Goal: Complete application form

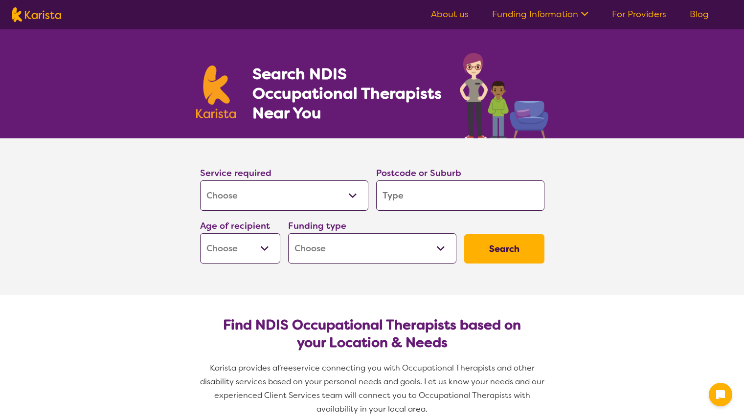
select select "[MEDICAL_DATA]"
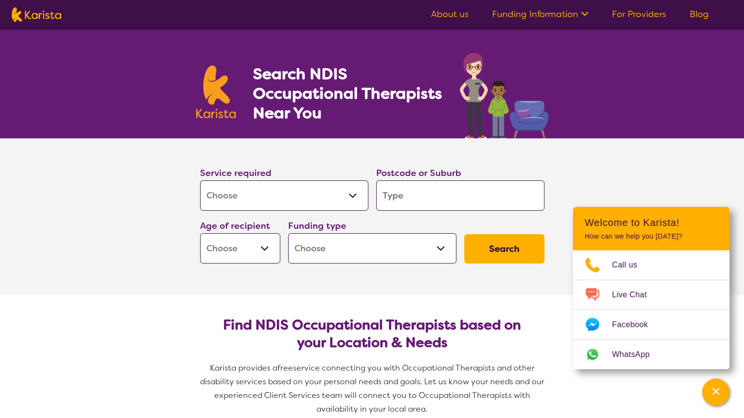
click at [336, 198] on select "Allied Health Assistant Assessment (ADHD or Autism) Behaviour support Counselli…" at bounding box center [284, 195] width 168 height 30
click at [200, 180] on select "Allied Health Assistant Assessment (ADHD or Autism) Behaviour support Counselli…" at bounding box center [284, 195] width 168 height 30
click at [411, 198] on input "search" at bounding box center [460, 195] width 168 height 30
type input "2"
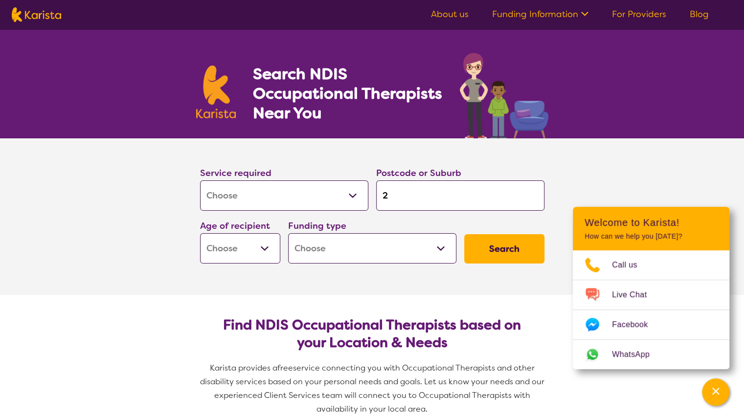
type input "22"
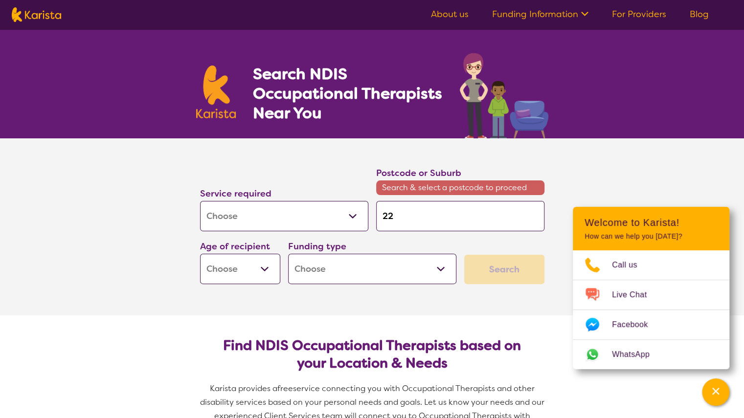
type input "223"
type input "2232"
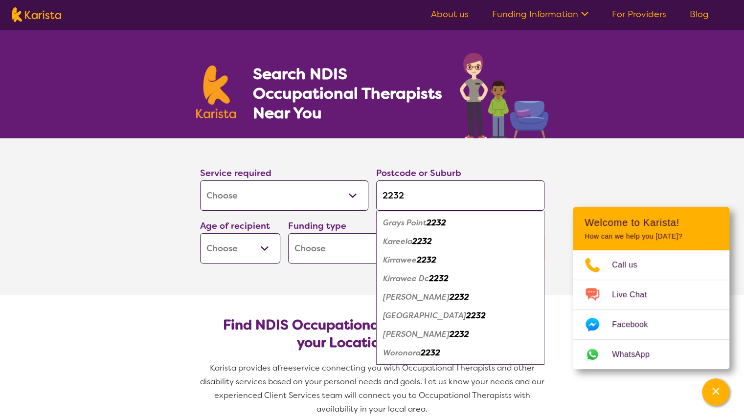
type input "2232"
click at [256, 249] on select "Early Childhood - 0 to 9 Child - 10 to 11 Adolescent - 12 to 17 Adult - 18 to 6…" at bounding box center [240, 248] width 80 height 30
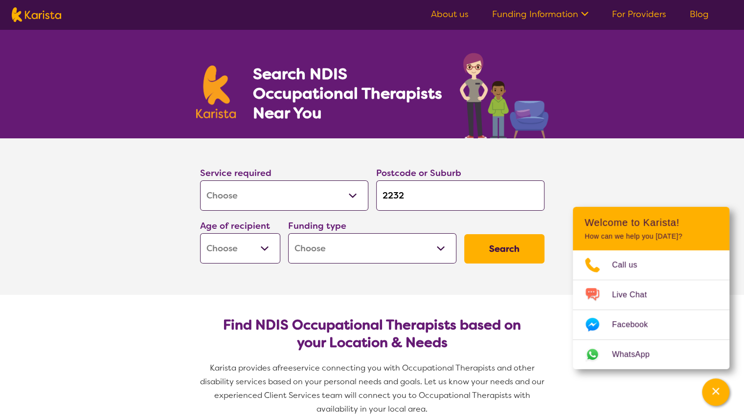
select select "EC"
click at [200, 233] on select "Early Childhood - 0 to 9 Child - 10 to 11 Adolescent - 12 to 17 Adult - 18 to 6…" at bounding box center [240, 248] width 80 height 30
select select "EC"
click at [371, 253] on select "Home Care Package (HCP) National Disability Insurance Scheme (NDIS) I don't know" at bounding box center [372, 248] width 168 height 30
select select "NDIS"
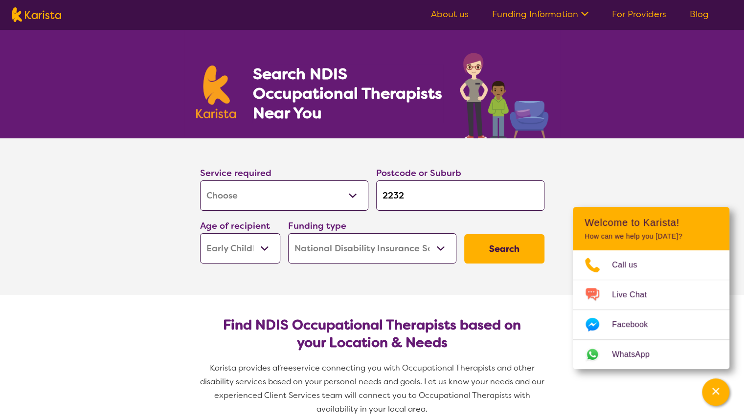
click at [288, 233] on select "Home Care Package (HCP) National Disability Insurance Scheme (NDIS) I don't know" at bounding box center [372, 248] width 168 height 30
select select "NDIS"
click at [496, 267] on section "Service required Allied Health Assistant Assessment (ADHD or Autism) Behaviour …" at bounding box center [372, 216] width 391 height 156
click at [497, 250] on button "Search" at bounding box center [504, 248] width 80 height 29
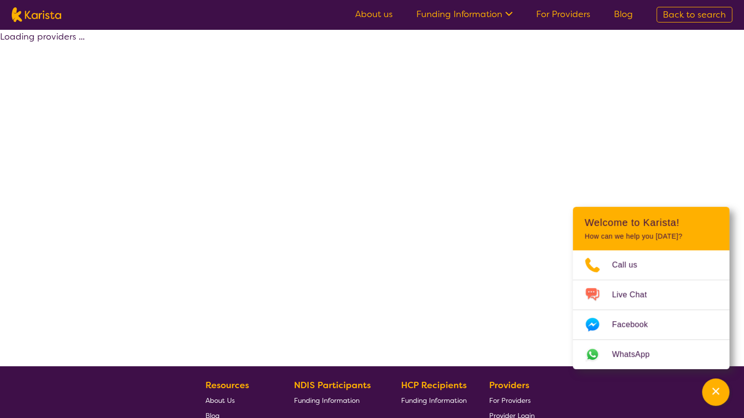
select select "by_score"
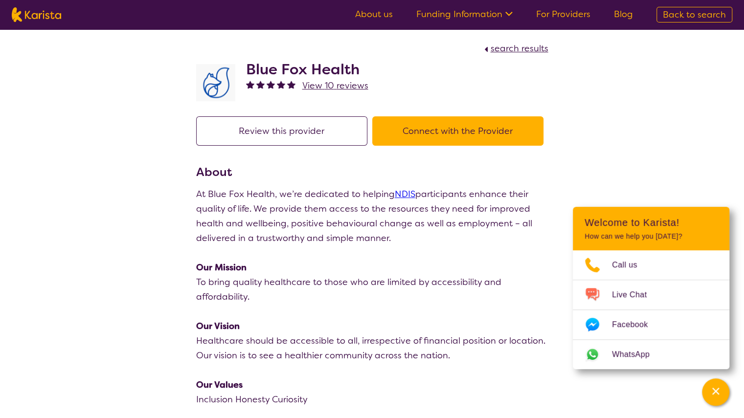
click at [452, 140] on button "Connect with the Provider" at bounding box center [457, 130] width 171 height 29
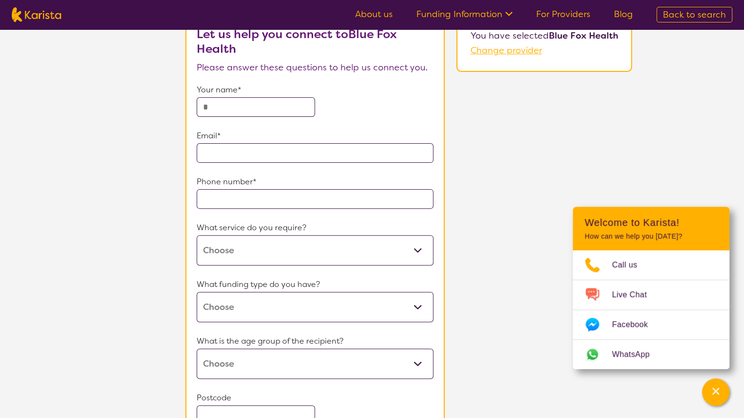
scroll to position [98, 0]
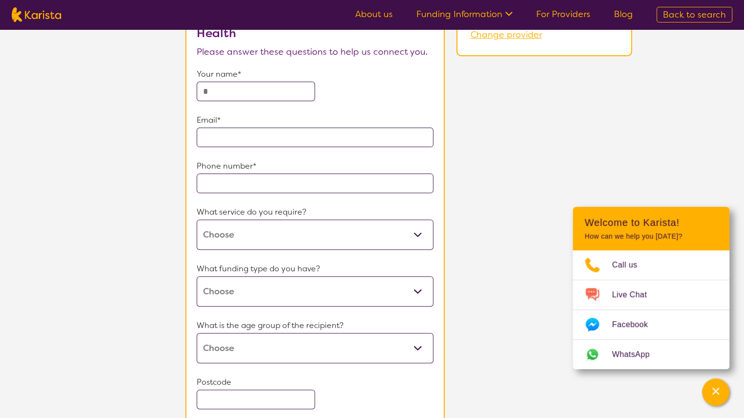
click at [238, 91] on input "text" at bounding box center [256, 92] width 118 height 20
type input "**********"
click at [260, 132] on input "email" at bounding box center [315, 138] width 237 height 20
type input "**********"
click at [245, 176] on input "tel" at bounding box center [315, 184] width 237 height 20
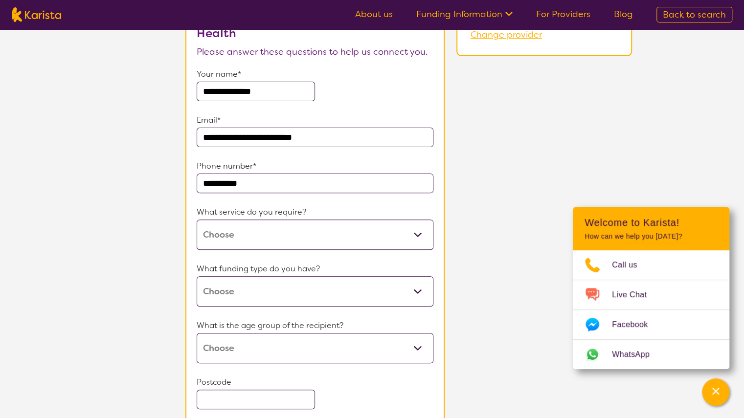
type input "**********"
click at [254, 232] on select "Dietitian [MEDICAL_DATA] Physiotherapy [MEDICAL_DATA] Support worker" at bounding box center [315, 235] width 237 height 30
select select "13"
click at [197, 220] on select "Dietitian [MEDICAL_DATA] Physiotherapy [MEDICAL_DATA] Support worker" at bounding box center [315, 235] width 237 height 30
click at [250, 289] on select "Home Care Package (HCP) National Disability Insurance Scheme (NDIS) I don't know" at bounding box center [315, 291] width 237 height 30
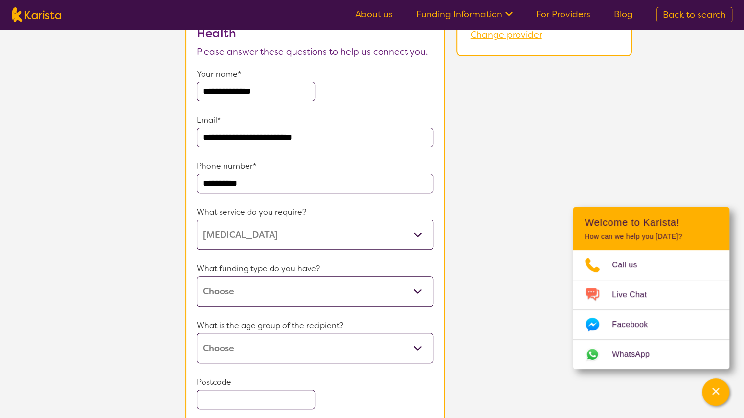
select select "NDIS"
click at [197, 276] on select "Home Care Package (HCP) National Disability Insurance Scheme (NDIS) I don't know" at bounding box center [315, 291] width 237 height 30
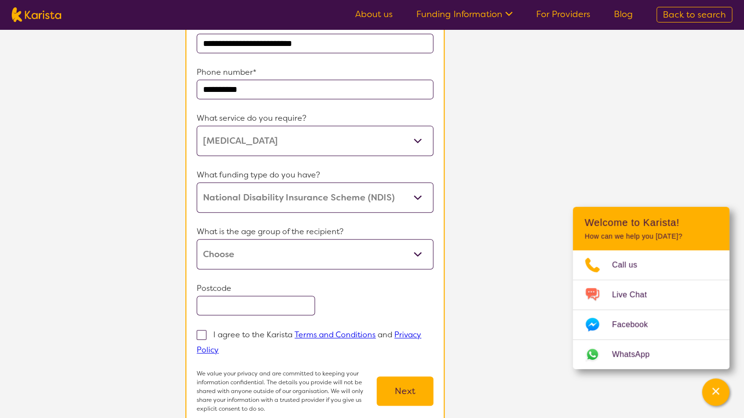
scroll to position [196, 0]
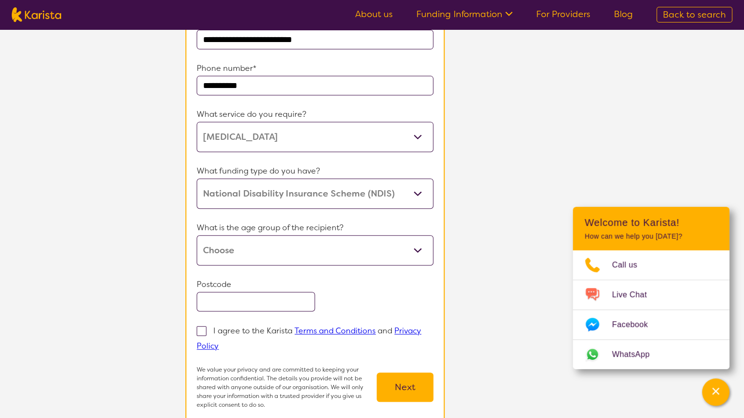
click at [263, 253] on select "Early Childhood - 0 to 9 Child - 10 to 11 Adolescent - 12 to 17 Adult - 18 to 6…" at bounding box center [315, 250] width 237 height 30
select select "EC"
click at [197, 235] on select "Early Childhood - 0 to 9 Child - 10 to 11 Adolescent - 12 to 17 Adult - 18 to 6…" at bounding box center [315, 250] width 237 height 30
click at [240, 297] on input "text" at bounding box center [256, 302] width 118 height 20
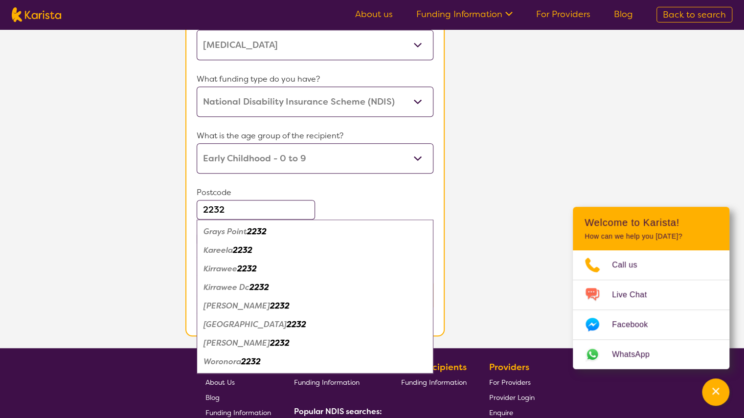
scroll to position [293, 0]
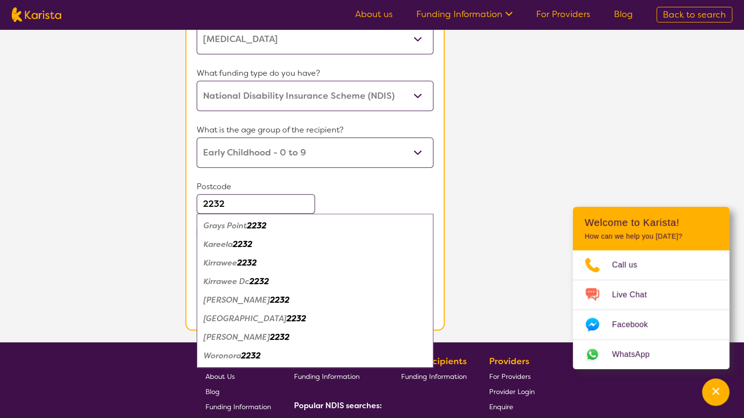
type input "2232"
click at [214, 299] on em "[PERSON_NAME]" at bounding box center [236, 300] width 67 height 10
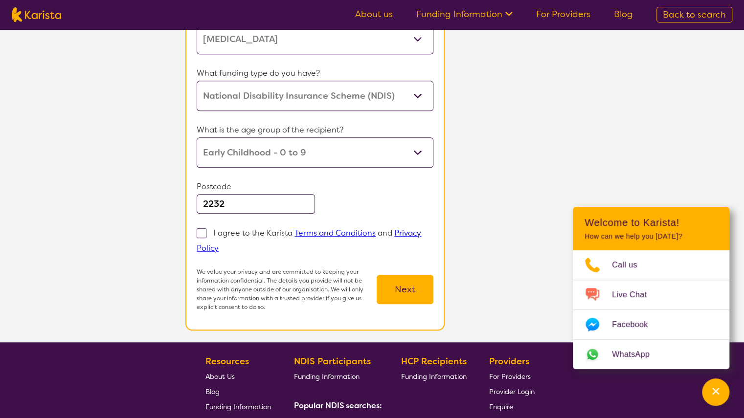
click at [203, 231] on span at bounding box center [202, 233] width 10 height 10
click at [219, 245] on input "I agree to the Karista Terms and Conditions and Privacy Policy" at bounding box center [222, 248] width 6 height 6
checkbox input "true"
click at [255, 203] on input "2232" at bounding box center [256, 204] width 118 height 20
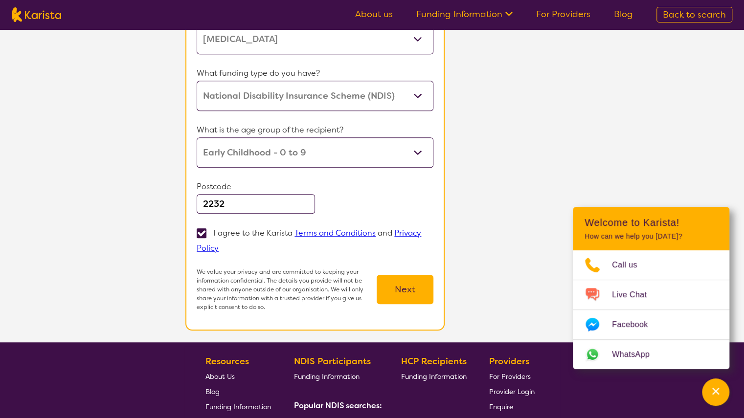
click at [255, 203] on input "2232" at bounding box center [256, 204] width 118 height 20
click at [402, 300] on button "Next" at bounding box center [405, 289] width 57 height 29
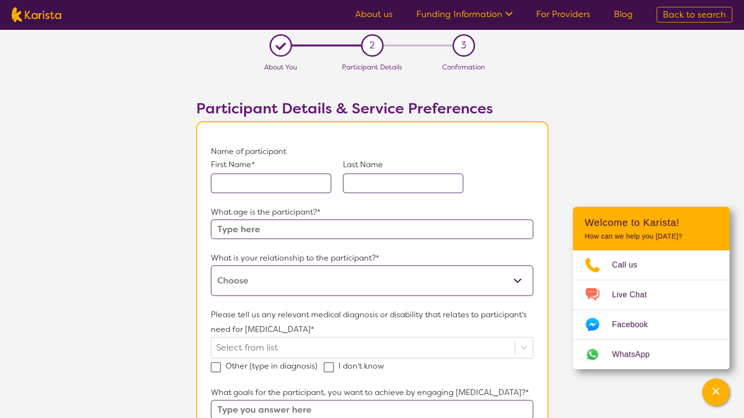
click at [286, 174] on input "text" at bounding box center [271, 184] width 120 height 20
type input "Lyra"
click at [393, 178] on input "text" at bounding box center [403, 184] width 120 height 20
type input "[PERSON_NAME]"
click at [312, 221] on input "text" at bounding box center [372, 230] width 322 height 20
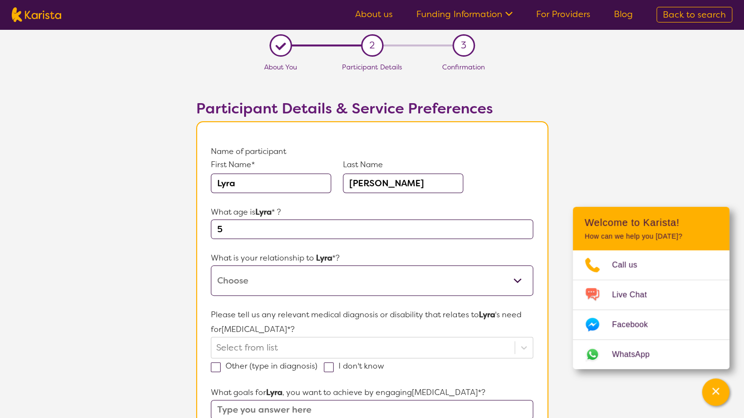
type input "5"
click at [292, 272] on select "This request is for myself I am their parent I am their child I am their spouse…" at bounding box center [372, 281] width 322 height 30
select select "I am their parent"
click at [211, 266] on select "This request is for myself I am their parent I am their child I am their spouse…" at bounding box center [372, 281] width 322 height 30
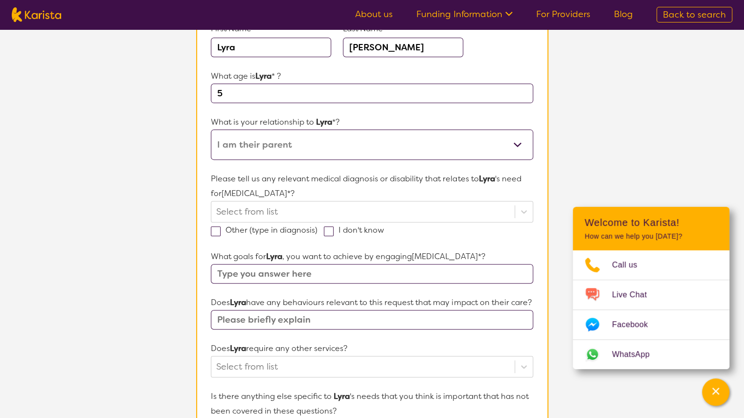
scroll to position [147, 0]
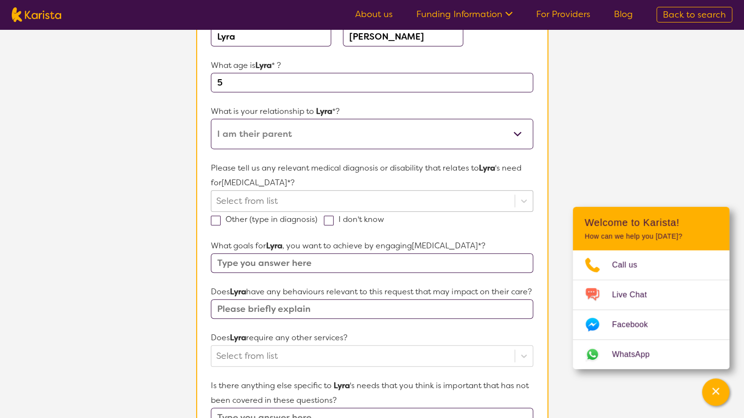
click at [298, 200] on div at bounding box center [362, 201] width 293 height 17
click at [166, 209] on section "L About You 2 Participant Details 3 Confirmation Participant Details & Service …" at bounding box center [372, 299] width 744 height 832
click at [331, 219] on span at bounding box center [329, 221] width 10 height 10
click at [384, 219] on input "I don't know" at bounding box center [387, 219] width 6 height 6
checkbox input "true"
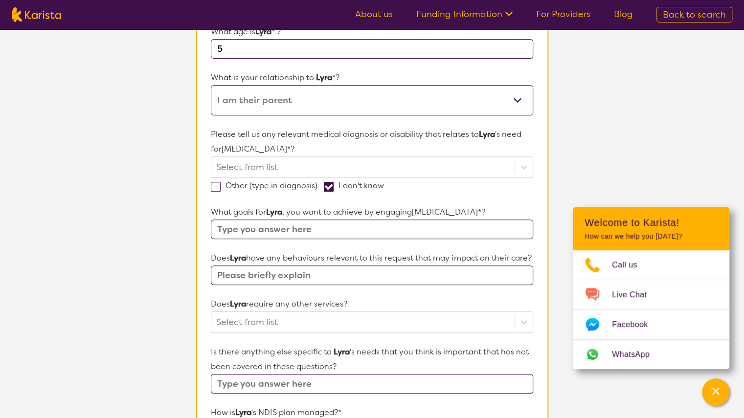
scroll to position [196, 0]
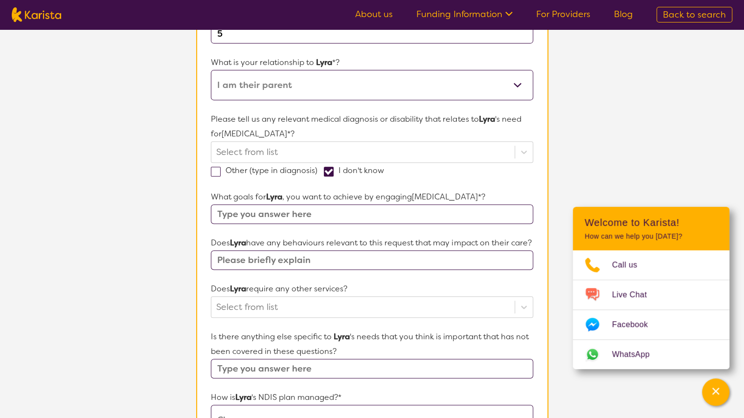
click at [330, 215] on input "text" at bounding box center [372, 214] width 322 height 20
type input "E"
type input "L"
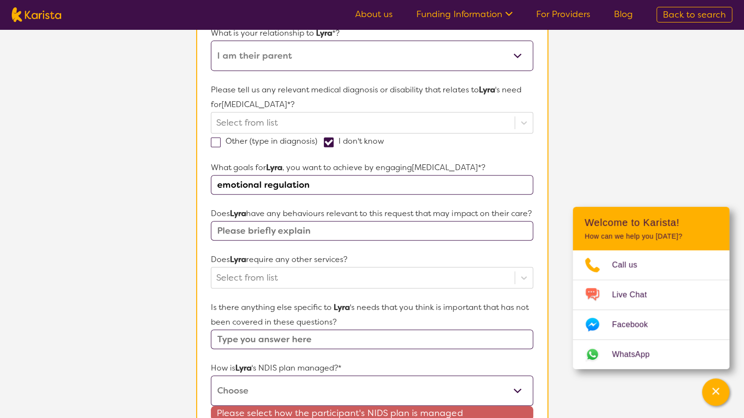
click at [356, 183] on input "emotional regulation" at bounding box center [372, 185] width 322 height 20
type input "emotional regulation, language and communication skills, self care skills, cogn…"
click at [349, 240] on input "text" at bounding box center [372, 231] width 322 height 20
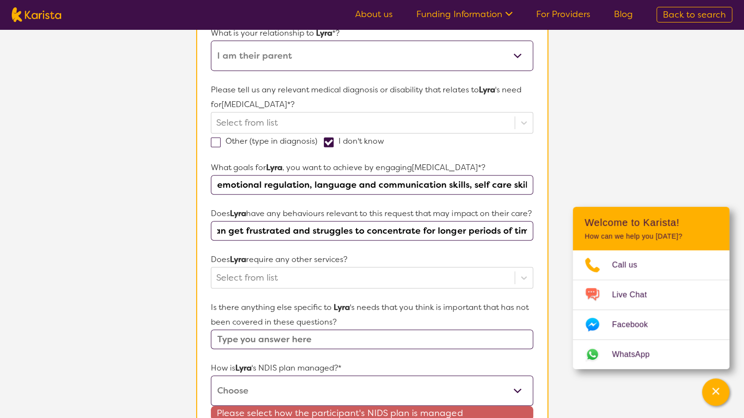
scroll to position [0, 28]
type input "She can get frustrated and struggles to concentrate for longer periods of time"
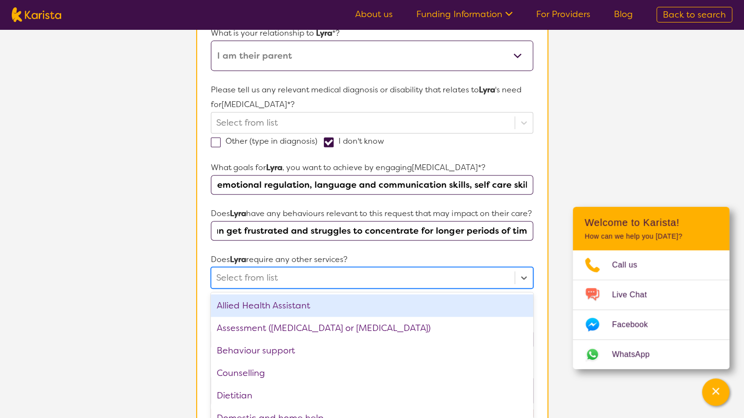
click at [325, 289] on div "option Allied Health Assistant focused, 1 of 22. 22 results available. Use Up a…" at bounding box center [372, 278] width 322 height 22
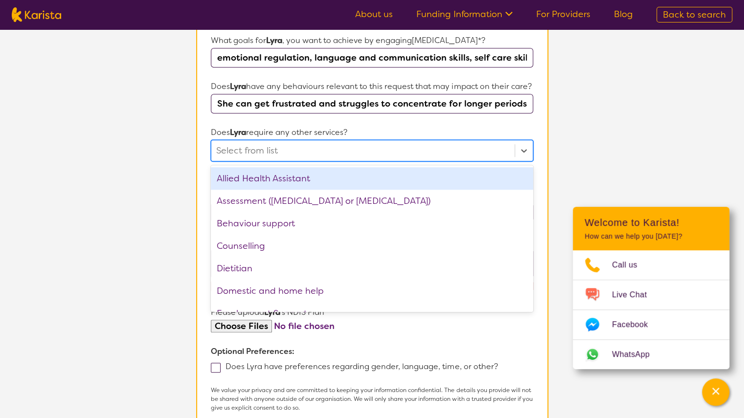
scroll to position [361, 0]
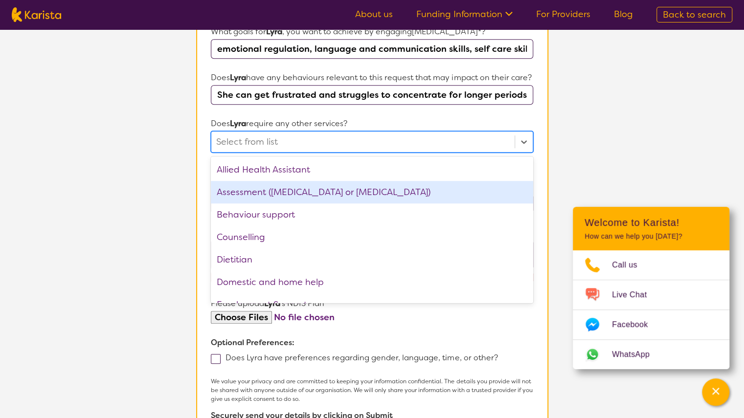
click at [326, 203] on div "Assessment ([MEDICAL_DATA] or [MEDICAL_DATA])" at bounding box center [372, 192] width 322 height 22
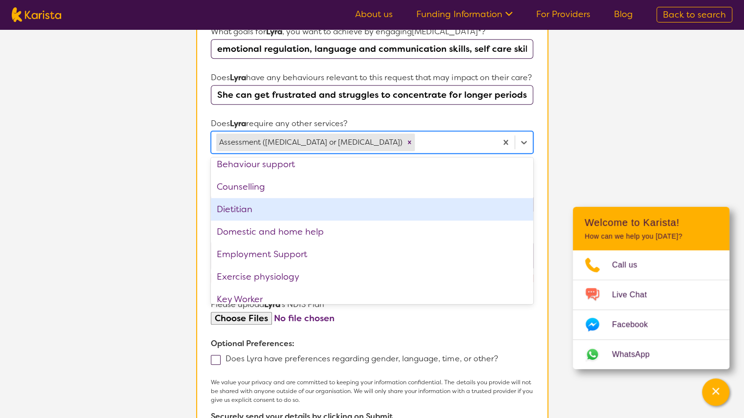
scroll to position [49, 0]
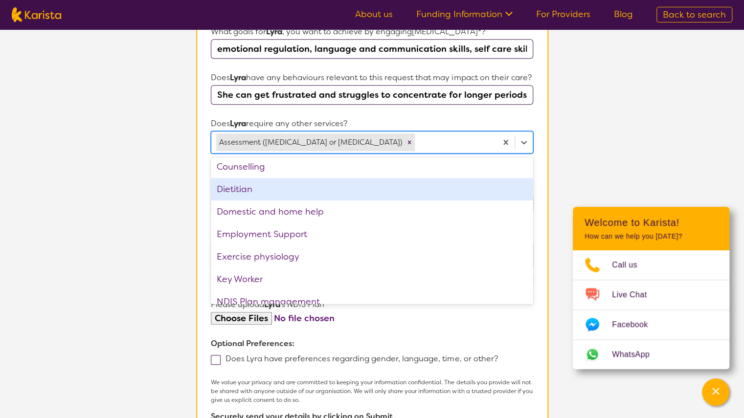
click at [305, 200] on div "Dietitian" at bounding box center [372, 189] width 322 height 22
click at [553, 171] on section "Participant Details & Service Preferences Name of participant First Name* [PERS…" at bounding box center [372, 115] width 376 height 801
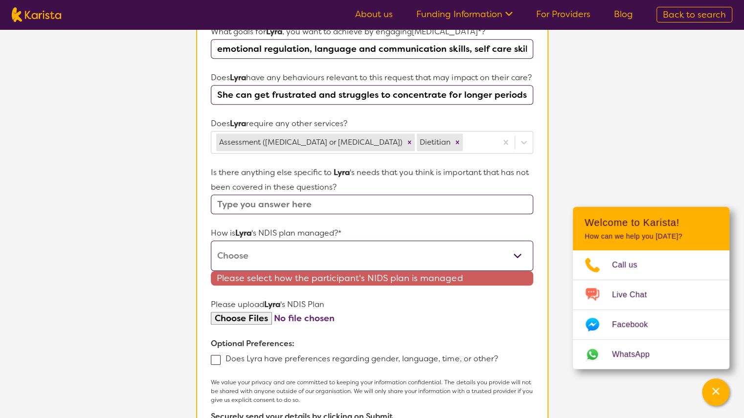
click at [395, 214] on input "text" at bounding box center [372, 205] width 322 height 20
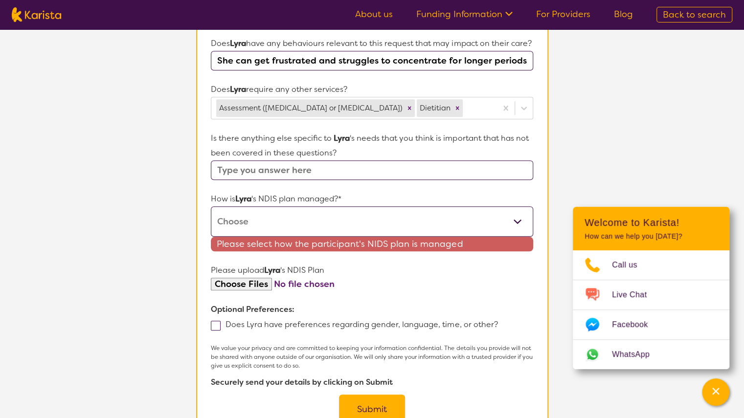
scroll to position [410, 0]
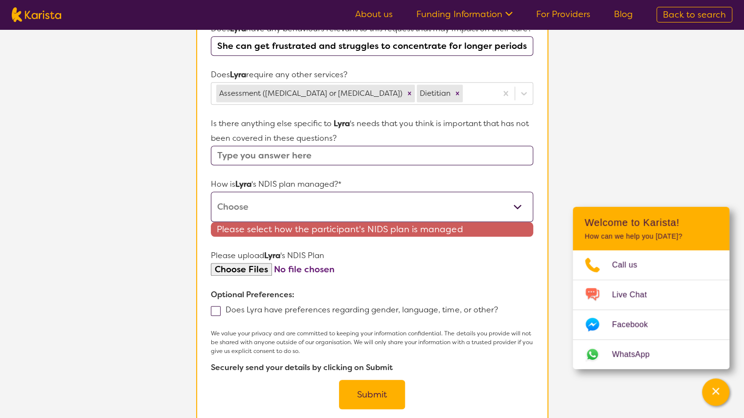
click at [396, 216] on select "Self-managed NDIS plan Managed by a registered plan management provider (not th…" at bounding box center [372, 207] width 322 height 30
select select "Plan Managed"
click at [211, 204] on select "Self-managed NDIS plan Managed by a registered plan management provider (not th…" at bounding box center [372, 207] width 322 height 30
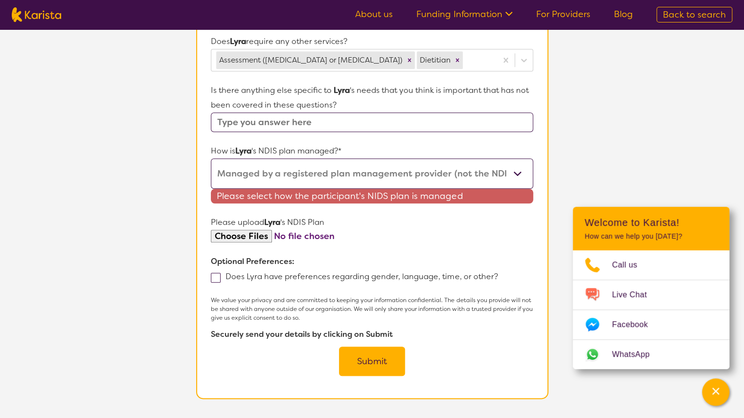
scroll to position [459, 0]
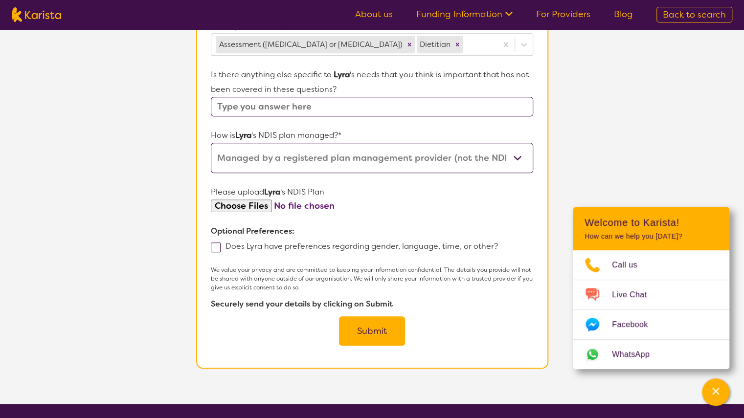
click at [243, 213] on input "file" at bounding box center [372, 206] width 322 height 13
type input "C:\fakepath\NDIS Plan Approval [PERSON_NAME].pdf"
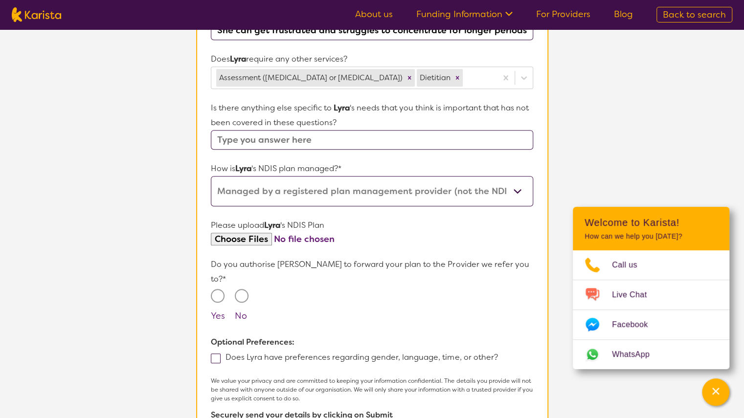
scroll to position [312, 0]
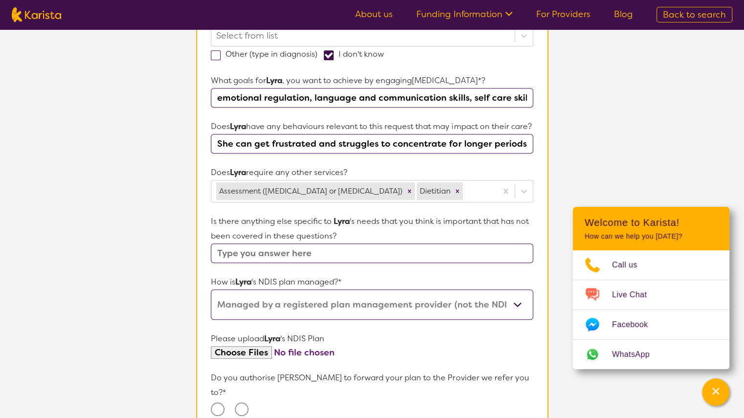
click at [360, 261] on input "text" at bounding box center [372, 254] width 322 height 20
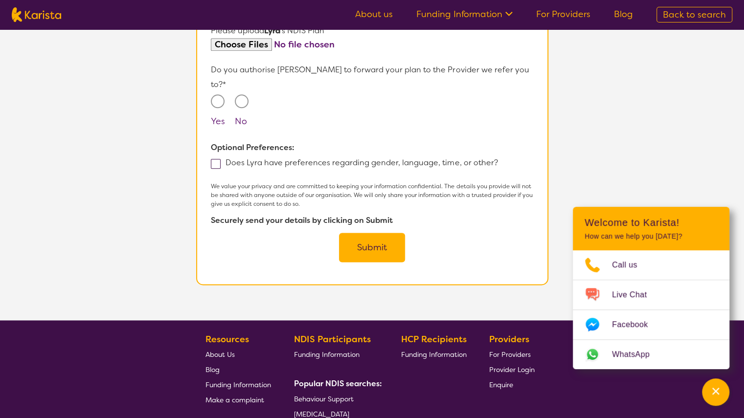
scroll to position [605, 0]
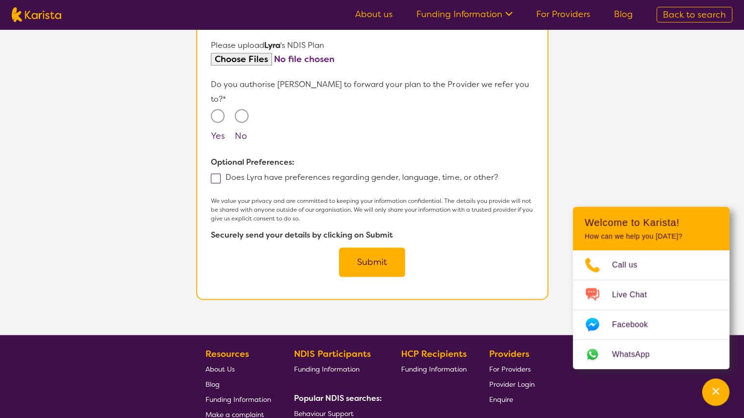
type input "Please note lyra already has a [MEDICAL_DATA]"
click at [219, 118] on input "Yes" at bounding box center [218, 116] width 14 height 14
radio input "true"
click at [357, 267] on button "Submit" at bounding box center [372, 261] width 66 height 29
